Goal: Information Seeking & Learning: Check status

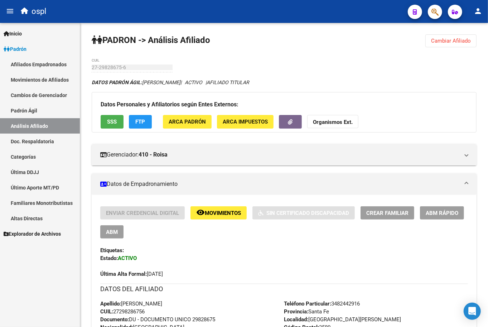
scroll to position [92, 0]
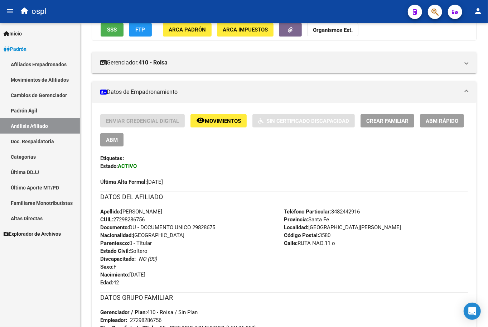
click at [170, 7] on div "ospl" at bounding box center [209, 12] width 385 height 16
click at [172, 10] on div "ospl" at bounding box center [209, 12] width 385 height 16
click at [157, 11] on div "ospl" at bounding box center [209, 12] width 385 height 16
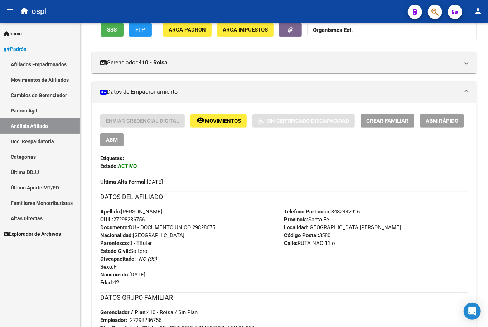
click at [157, 11] on div "ospl" at bounding box center [209, 12] width 385 height 16
click at [38, 235] on span "Explorador de Archivos" at bounding box center [32, 234] width 57 height 8
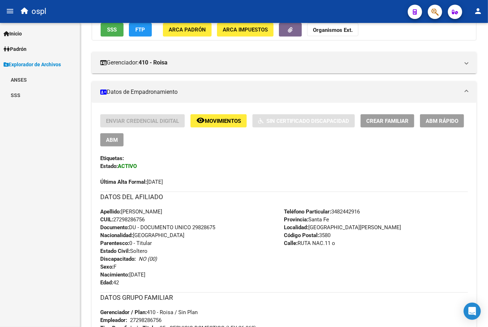
click at [33, 101] on link "SSS" at bounding box center [40, 94] width 80 height 15
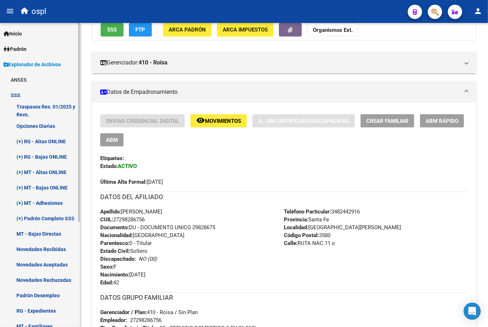
click at [54, 242] on link "Novedades Recibidas" at bounding box center [40, 248] width 80 height 15
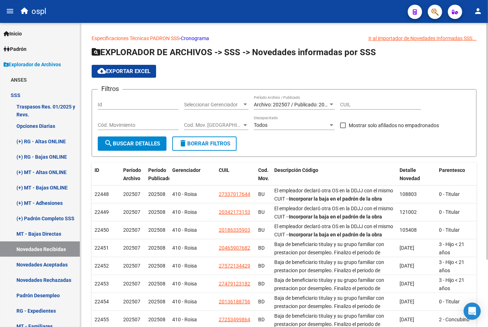
click at [278, 106] on span "Archivo: 202507 / Publicado: 202508" at bounding box center [295, 105] width 82 height 6
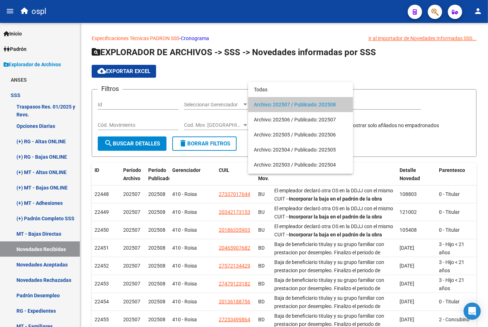
click at [305, 111] on span "Archivo: 202507 / Publicado: 202508" at bounding box center [300, 104] width 93 height 15
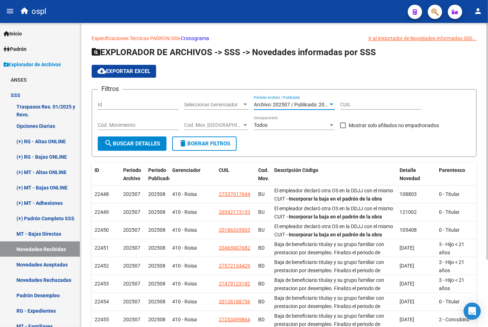
click at [127, 145] on span "search Buscar Detalles" at bounding box center [132, 143] width 56 height 6
click at [134, 74] on button "cloud_download Exportar EXCEL" at bounding box center [124, 71] width 64 height 13
click at [231, 72] on div "cloud_download Exportar EXCEL" at bounding box center [284, 71] width 385 height 13
click at [420, 60] on app-list-header "EXPLORADOR DE ARCHIVOS -> SSS -> Novedades informadas por SSS cloud_download Ex…" at bounding box center [284, 102] width 385 height 110
click at [416, 39] on div "Ir al importador de Novedades Informadas SSS..." at bounding box center [423, 38] width 108 height 8
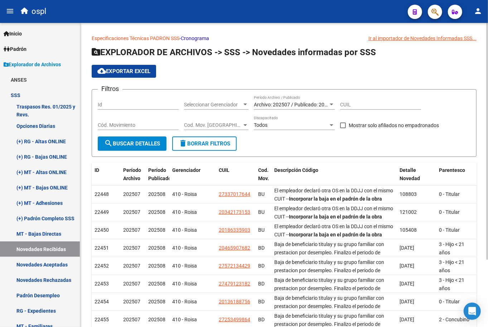
click at [391, 38] on div "Ir al importador de Novedades Informadas SSS..." at bounding box center [423, 38] width 108 height 8
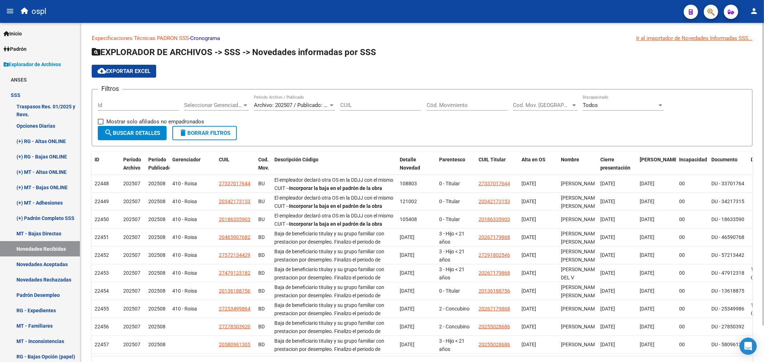
click at [488, 40] on div "Ir al importador de Novedades Informadas SSS..." at bounding box center [694, 38] width 116 height 8
click at [488, 54] on h1 "EXPLORADOR DE ARCHIVOS -> SSS -> Novedades informadas por SSS" at bounding box center [422, 53] width 661 height 13
click at [488, 104] on span "Cod. Mov. [GEOGRAPHIC_DATA]" at bounding box center [542, 105] width 58 height 6
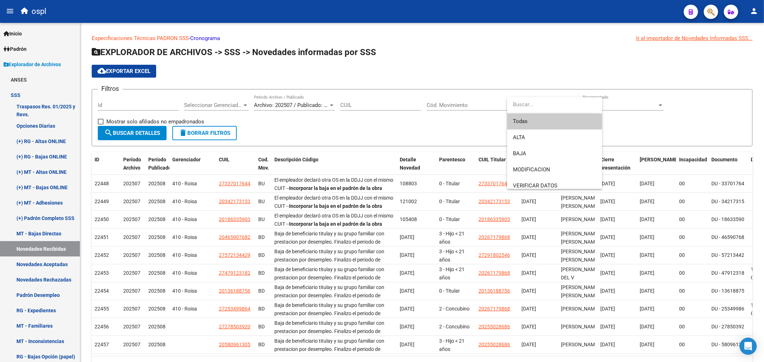
click at [488, 66] on div at bounding box center [382, 181] width 764 height 362
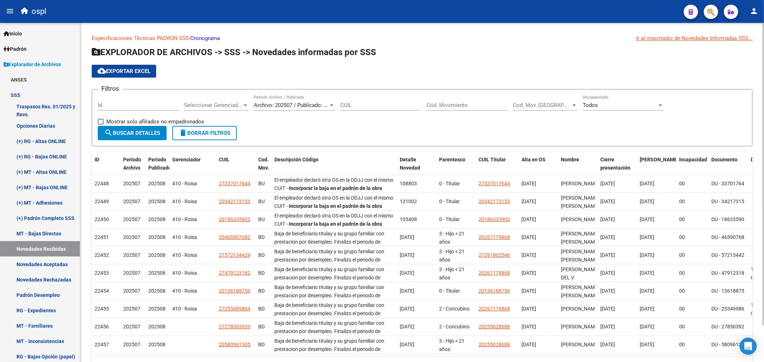
click at [488, 104] on span "Cod. Mov. [GEOGRAPHIC_DATA]" at bounding box center [542, 105] width 58 height 6
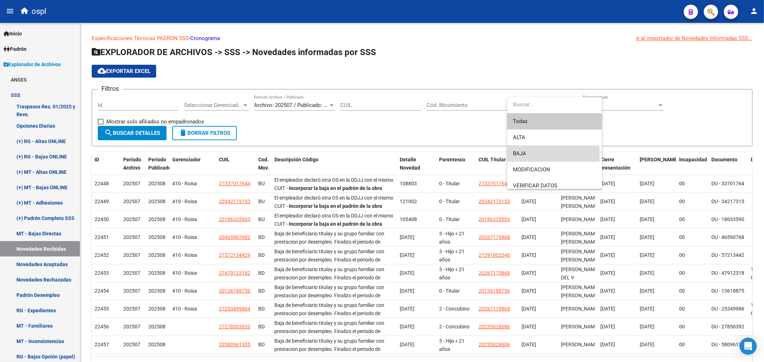
click at [488, 155] on span "BAJA" at bounding box center [554, 154] width 83 height 16
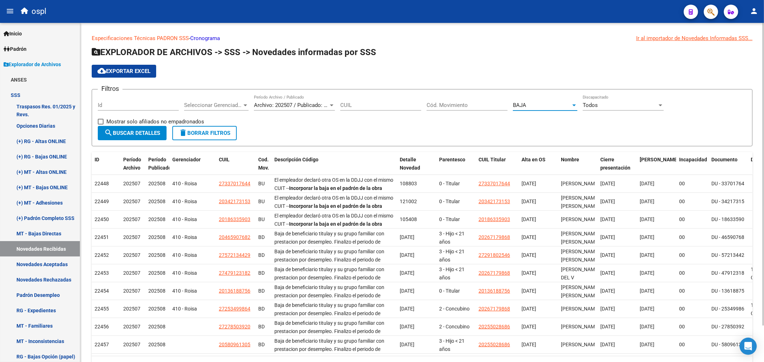
click at [153, 137] on button "search Buscar Detalles" at bounding box center [132, 133] width 69 height 14
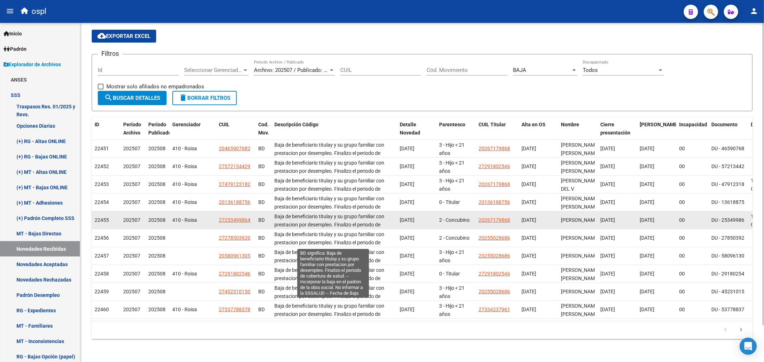
scroll to position [1, 0]
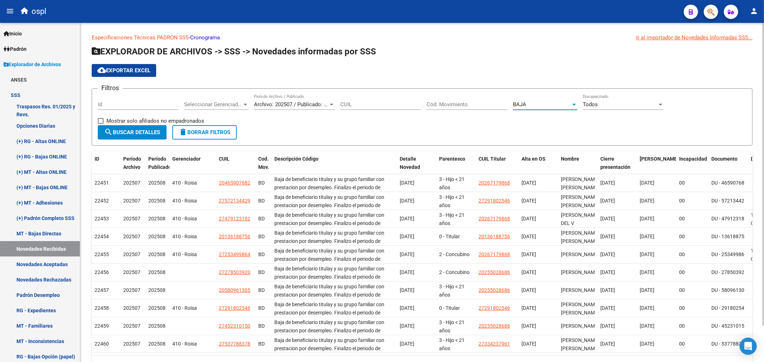
click at [488, 103] on div "BAJA" at bounding box center [542, 104] width 58 height 6
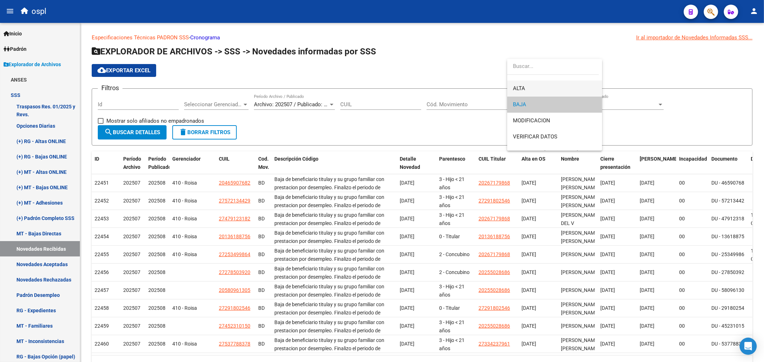
scroll to position [0, 0]
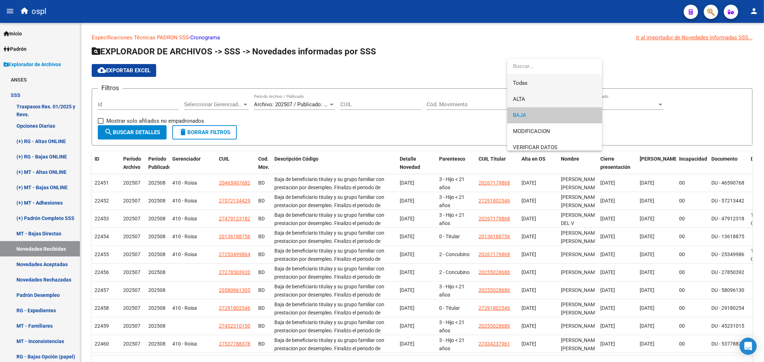
click at [488, 85] on span "Todas" at bounding box center [554, 83] width 83 height 16
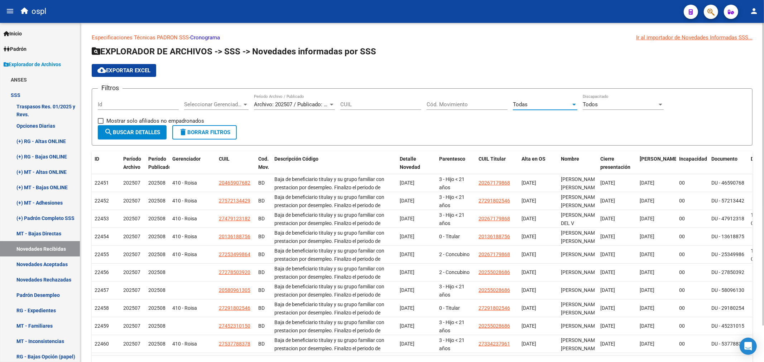
click at [470, 65] on div "cloud_download Exportar EXCEL" at bounding box center [422, 70] width 661 height 13
click at [159, 133] on span "search Buscar Detalles" at bounding box center [132, 132] width 56 height 6
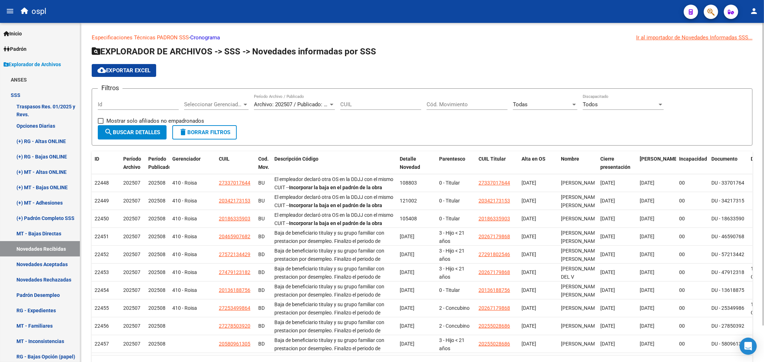
click at [441, 78] on app-list-header "EXPLORADOR DE ARCHIVOS -> SSS -> Novedades informadas por SSS cloud_download Ex…" at bounding box center [422, 96] width 661 height 100
click at [36, 30] on link "Inicio" at bounding box center [40, 33] width 80 height 15
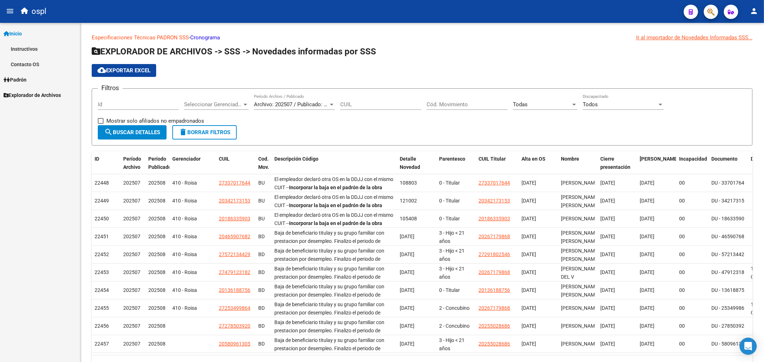
click at [37, 50] on link "Instructivos" at bounding box center [40, 48] width 80 height 15
click at [36, 66] on link "Contacto OS" at bounding box center [40, 64] width 80 height 15
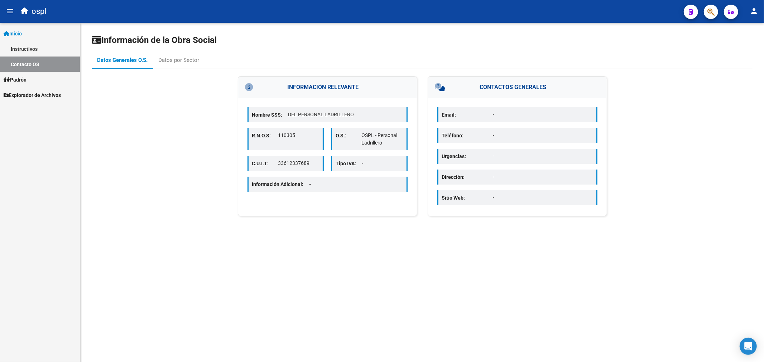
click at [32, 79] on link "Padrón" at bounding box center [40, 79] width 80 height 15
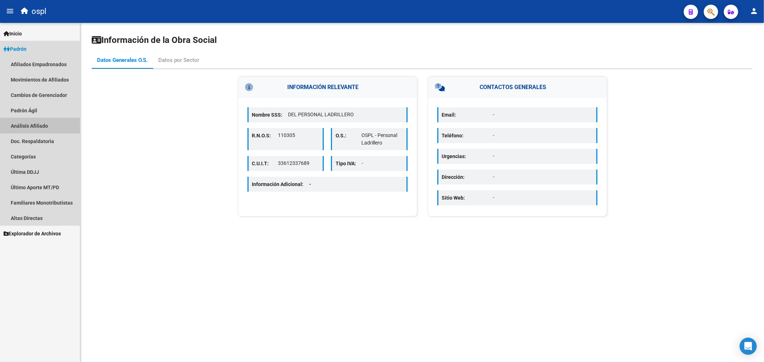
click at [42, 127] on link "Análisis Afiliado" at bounding box center [40, 125] width 80 height 15
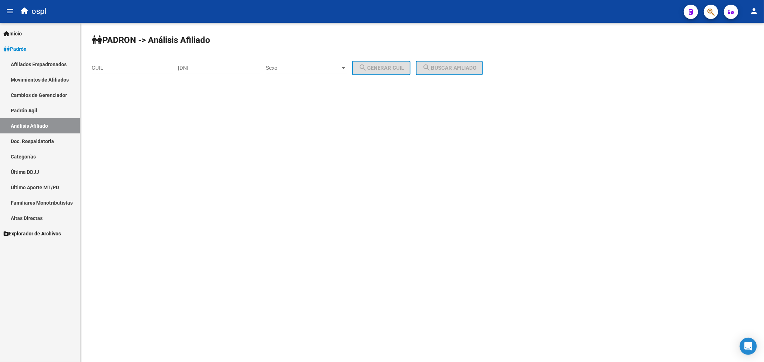
click at [145, 72] on div "CUIL" at bounding box center [132, 65] width 81 height 15
paste input "23-92592481-4"
type input "23-92592481-4"
click at [445, 72] on button "search Buscar afiliado" at bounding box center [449, 68] width 67 height 14
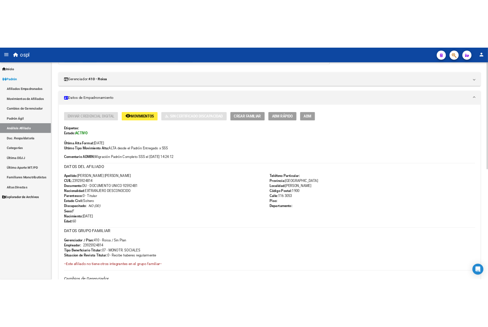
scroll to position [119, 0]
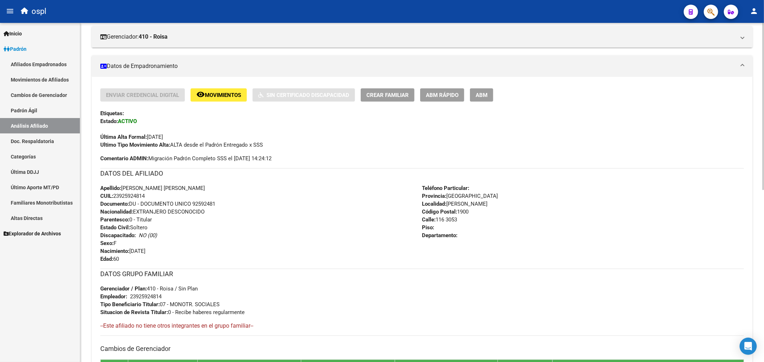
drag, startPoint x: 400, startPoint y: 138, endPoint x: 396, endPoint y: 315, distance: 176.9
click at [396, 315] on div "Enviar Credencial Digital remove_red_eye Movimientos Sin Certificado Discapacid…" at bounding box center [422, 284] width 644 height 393
click at [353, 135] on div "Última Alta Formal: [DATE]" at bounding box center [422, 133] width 644 height 16
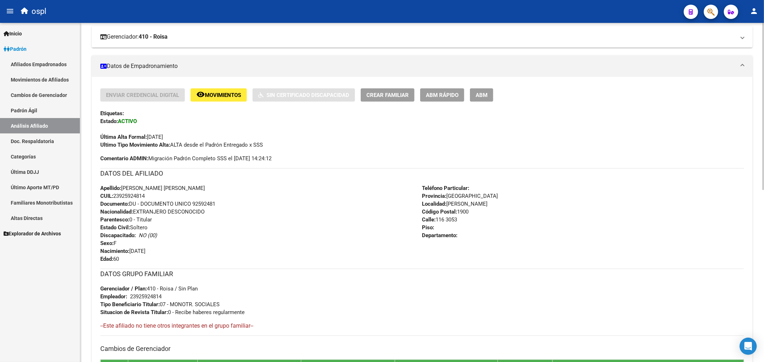
click at [442, 42] on mat-expansion-panel-header "Gerenciador: 410 - Roisa" at bounding box center [422, 36] width 661 height 21
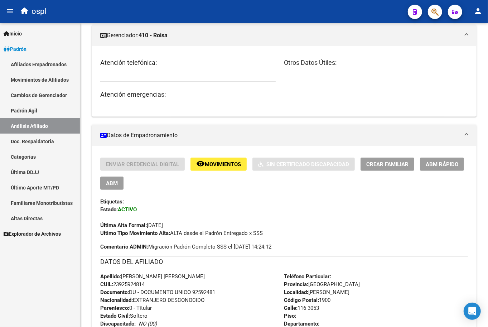
scroll to position [117, 0]
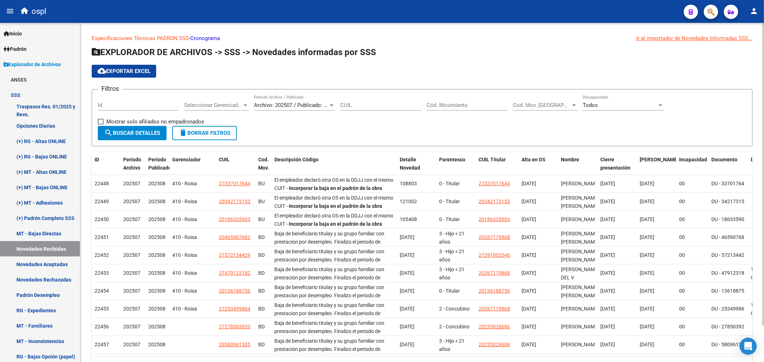
drag, startPoint x: 656, startPoint y: 43, endPoint x: 658, endPoint y: 38, distance: 5.7
click at [657, 41] on div "Especificaciones Técnicas PADRON SSS - Cronograma Ir al importador de Novedades…" at bounding box center [422, 204] width 661 height 340
click at [659, 36] on div "Ir al importador de Novedades Informadas SSS..." at bounding box center [694, 38] width 116 height 8
